Goal: Task Accomplishment & Management: Use online tool/utility

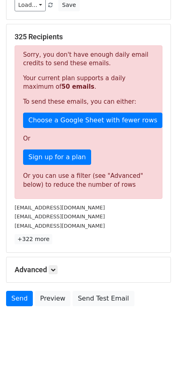
scroll to position [106, 0]
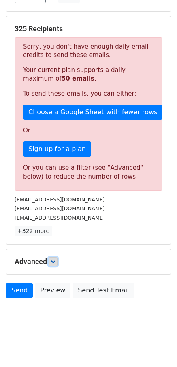
click at [55, 262] on icon at bounding box center [53, 261] width 5 height 5
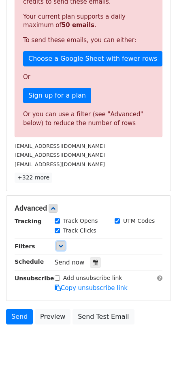
click at [61, 245] on icon at bounding box center [60, 246] width 5 height 5
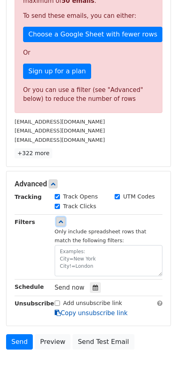
scroll to position [227, 0]
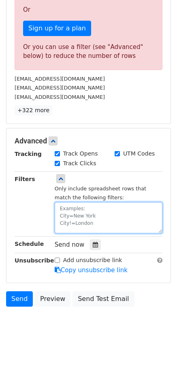
click at [91, 211] on textarea at bounding box center [109, 217] width 108 height 31
paste textarea "date"
paste textarea "[DATE]"
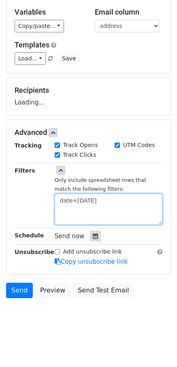
type textarea "date=[DATE]"
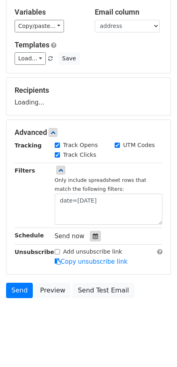
click at [94, 232] on div at bounding box center [95, 236] width 11 height 11
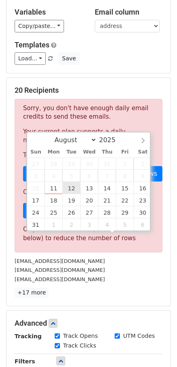
type input "[DATE] 12:00"
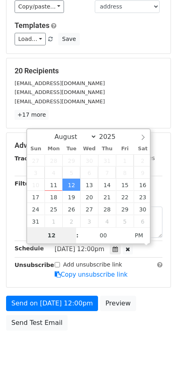
scroll to position [96, 0]
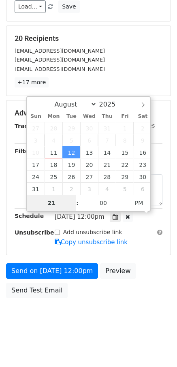
type input "21"
type input "[DATE] 21:00"
type input "09"
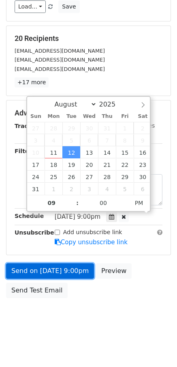
click at [32, 265] on link "Send on [DATE] 9:00pm" at bounding box center [50, 270] width 88 height 15
